Goal: Task Accomplishment & Management: Use online tool/utility

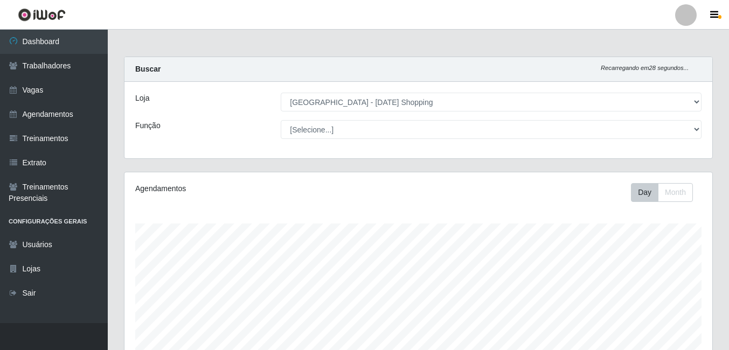
select select "471"
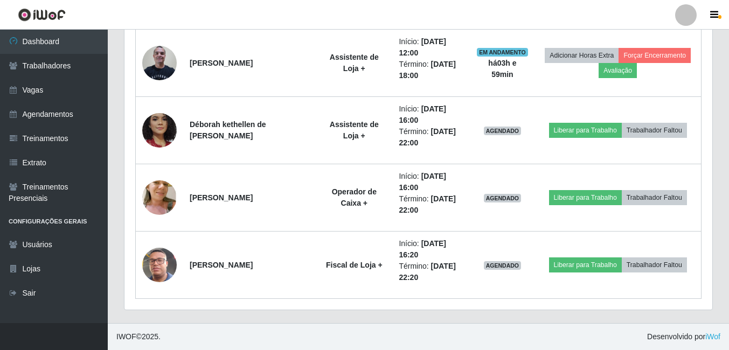
scroll to position [224, 588]
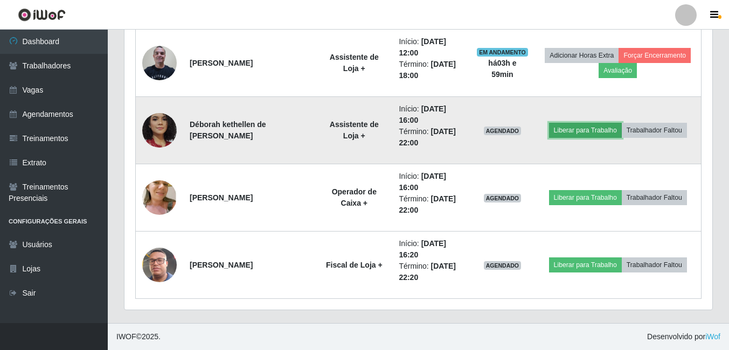
click at [576, 127] on button "Liberar para Trabalho" at bounding box center [585, 130] width 73 height 15
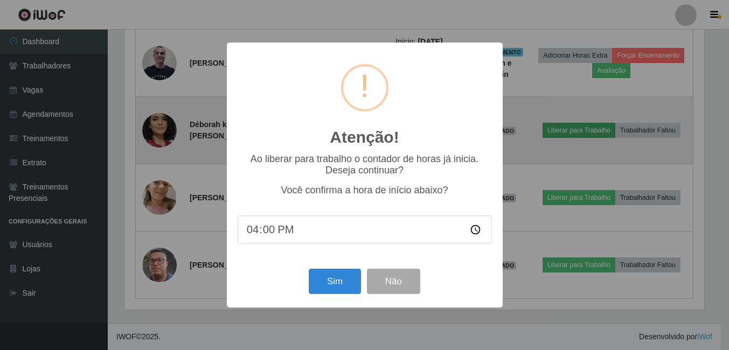
scroll to position [224, 583]
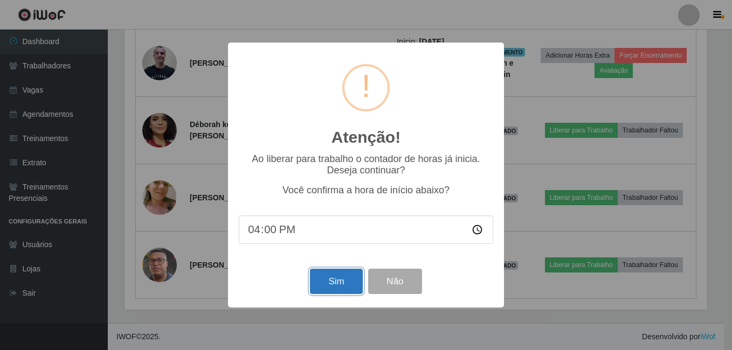
click at [334, 280] on button "Sim" at bounding box center [336, 281] width 52 height 25
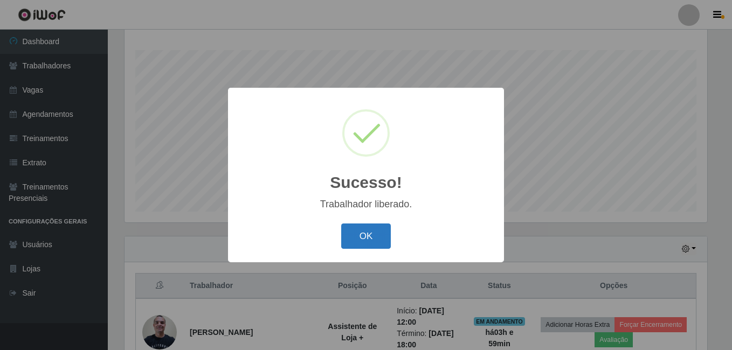
click at [352, 227] on button "OK" at bounding box center [366, 236] width 50 height 25
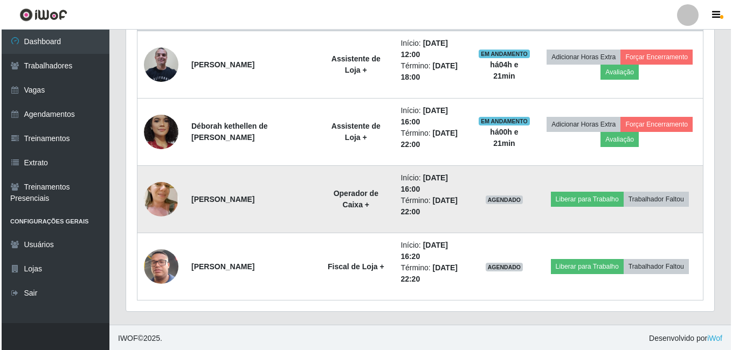
scroll to position [443, 0]
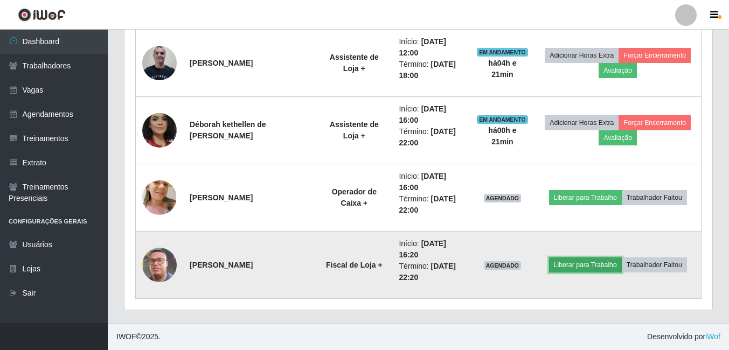
click at [587, 264] on button "Liberar para Trabalho" at bounding box center [585, 265] width 73 height 15
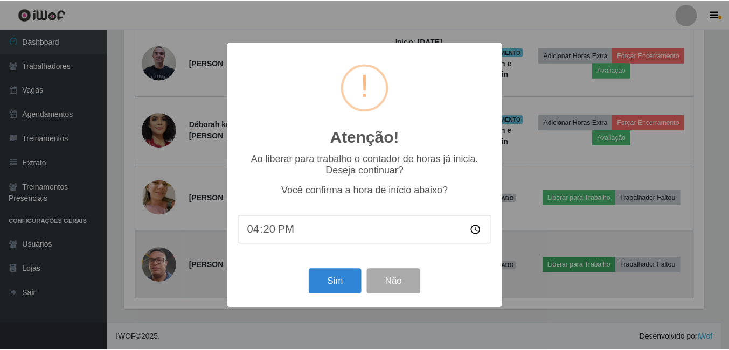
scroll to position [224, 583]
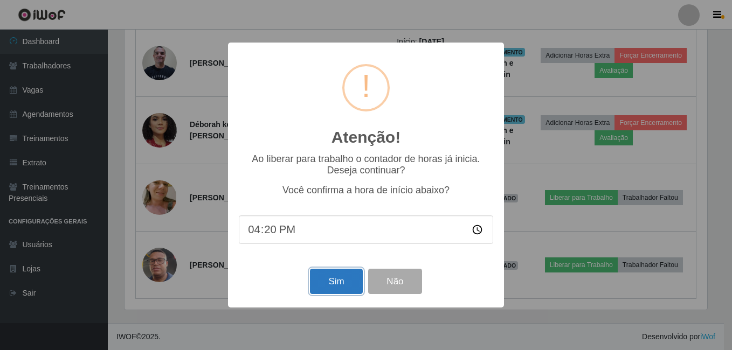
click at [352, 276] on button "Sim" at bounding box center [336, 281] width 52 height 25
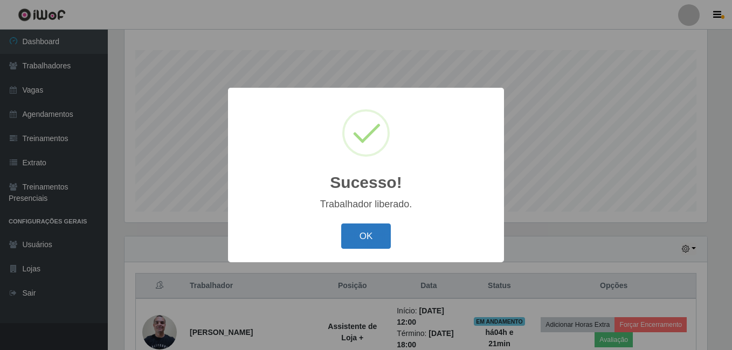
click at [366, 237] on button "OK" at bounding box center [366, 236] width 50 height 25
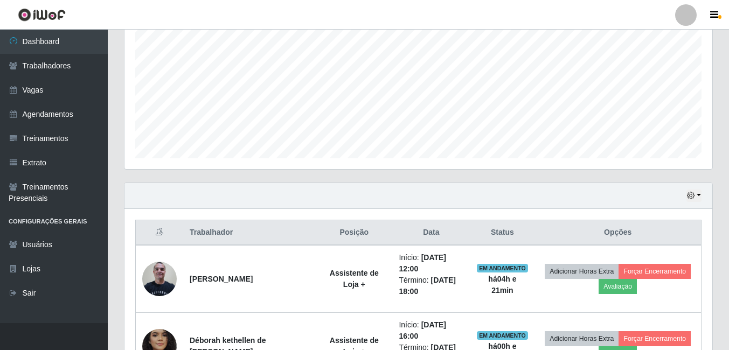
scroll to position [443, 0]
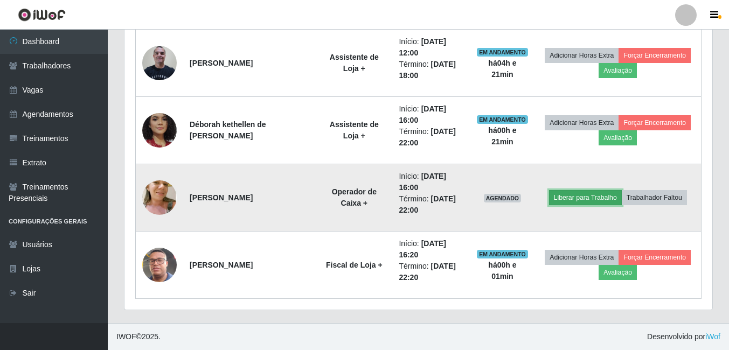
click at [610, 199] on button "Liberar para Trabalho" at bounding box center [585, 197] width 73 height 15
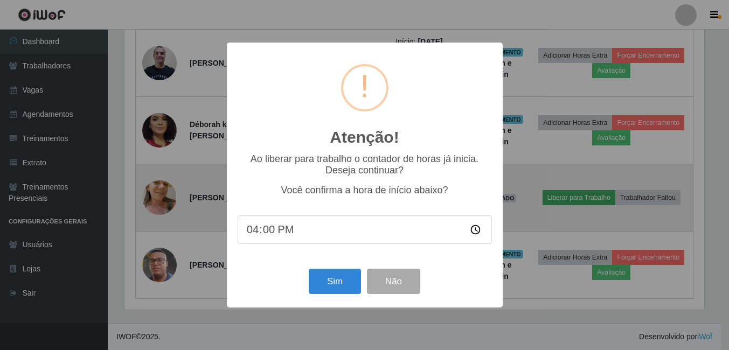
scroll to position [224, 583]
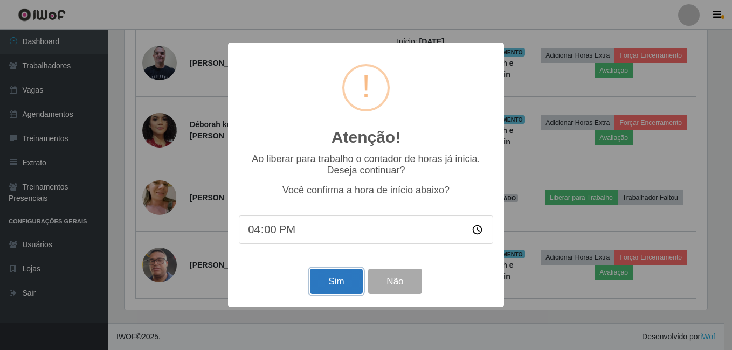
click at [334, 288] on button "Sim" at bounding box center [336, 281] width 52 height 25
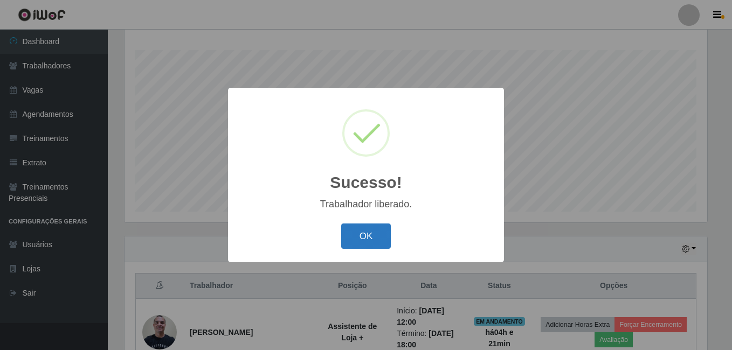
click at [367, 234] on button "OK" at bounding box center [366, 236] width 50 height 25
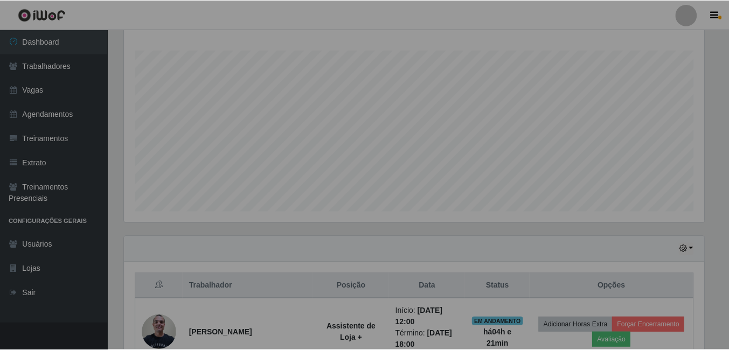
scroll to position [224, 588]
